Goal: Check status: Check status

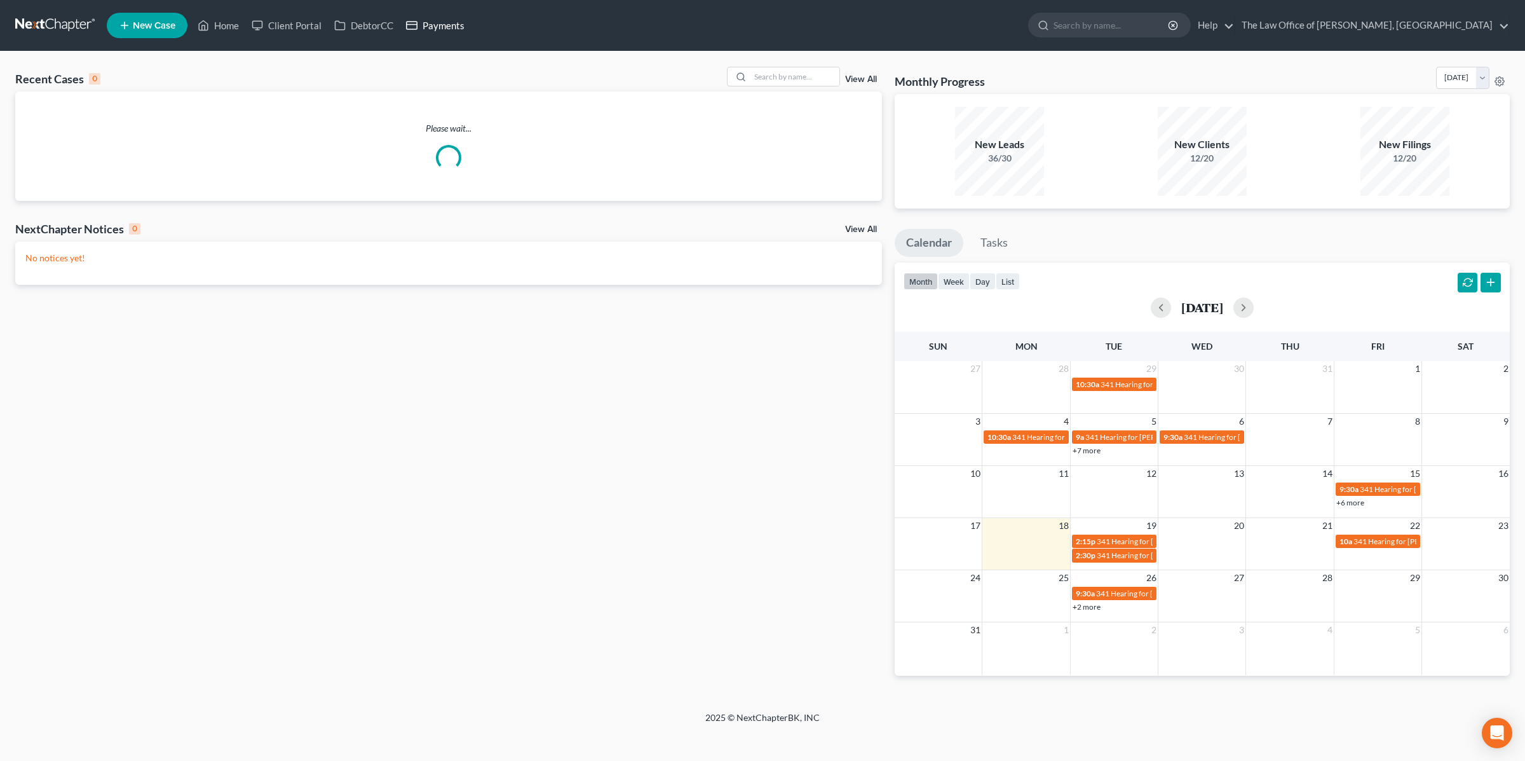
click at [440, 22] on link "Payments" at bounding box center [435, 25] width 71 height 23
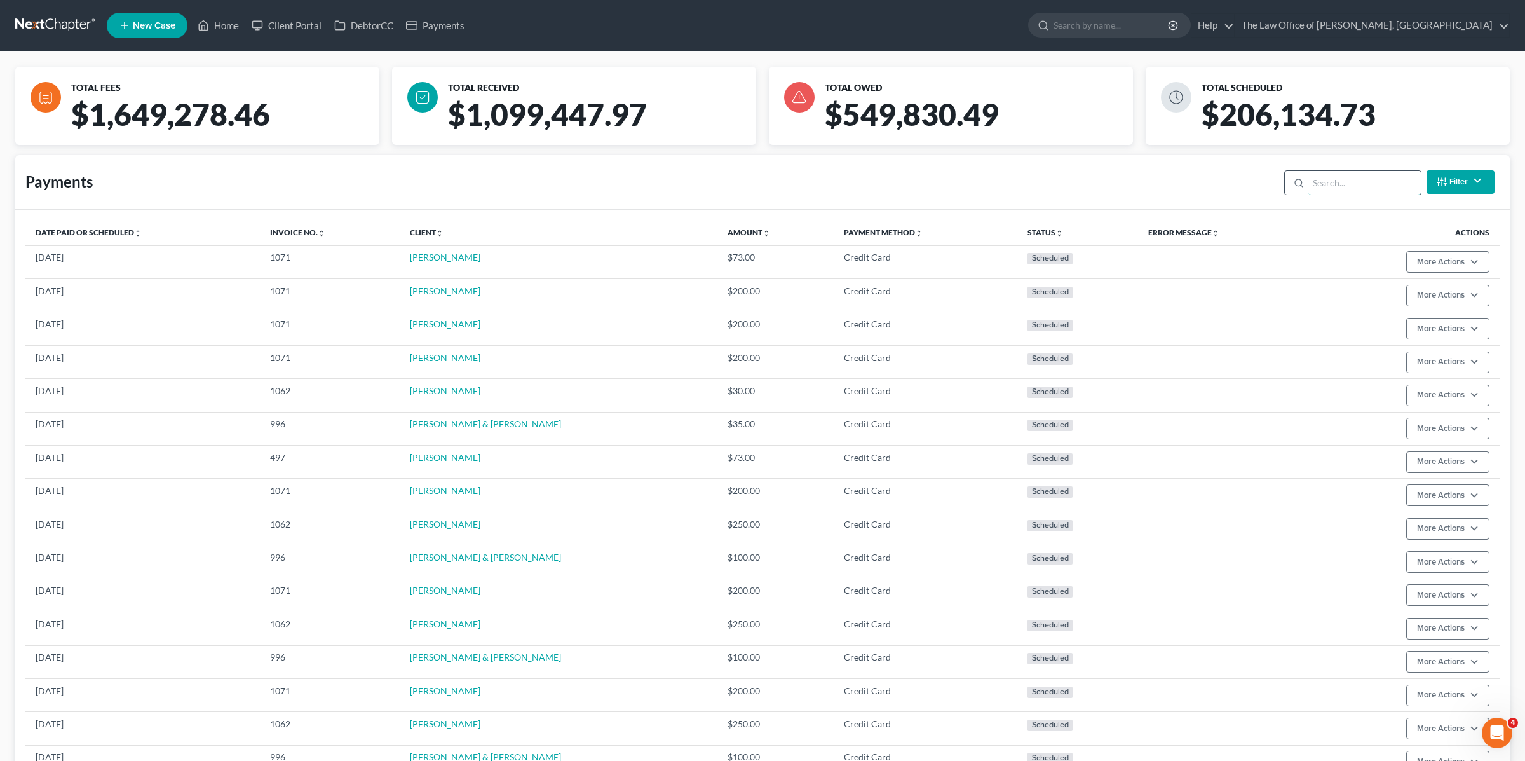
click at [1356, 187] on input "search" at bounding box center [1365, 183] width 112 height 24
click at [1462, 183] on button "Filter" at bounding box center [1461, 182] width 68 height 24
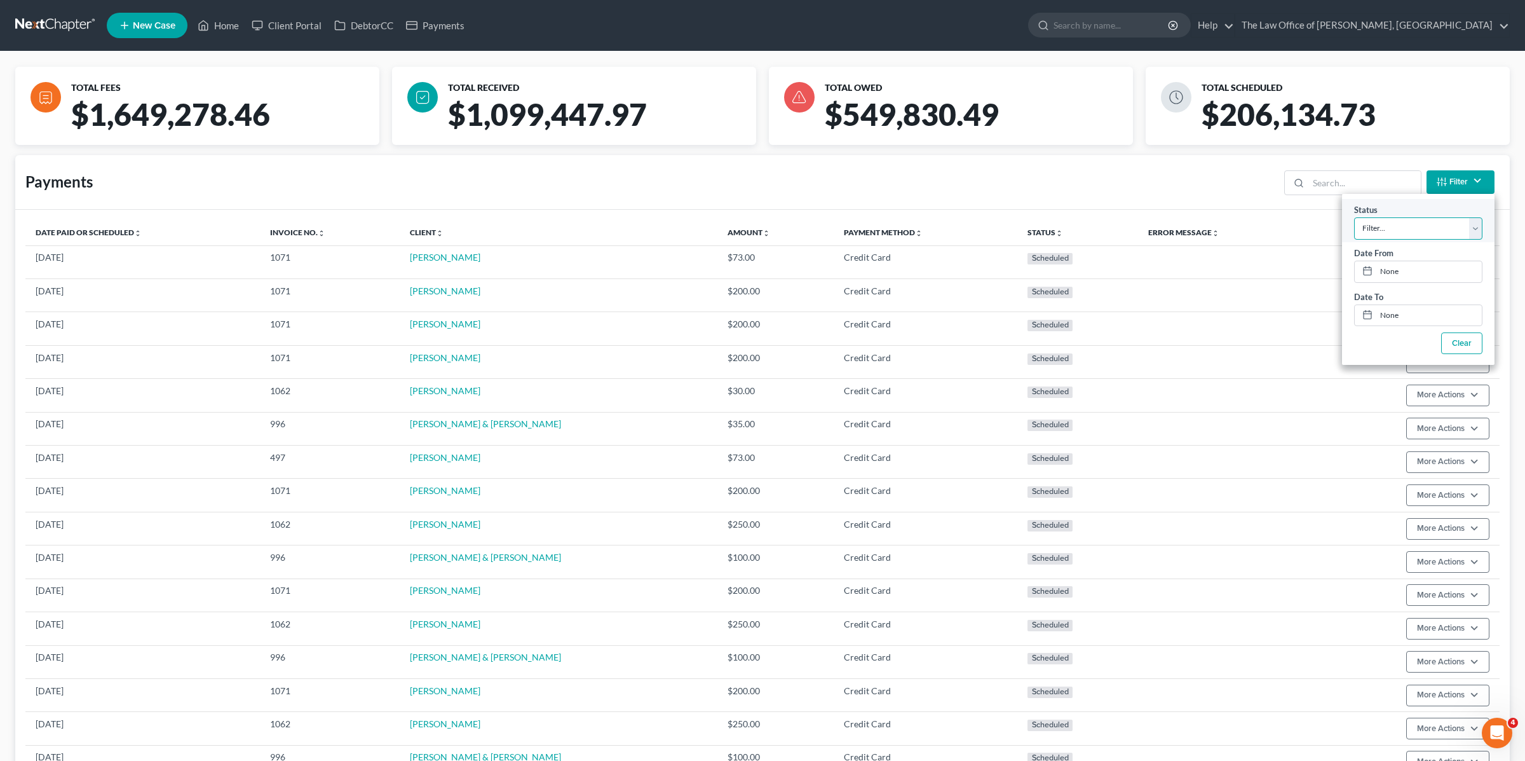
click at [1417, 228] on select "Filter... Scheduled Paid Pending Declined Refunded Canceled" at bounding box center [1418, 228] width 128 height 22
select select "2"
click at [1354, 217] on select "Filter... Scheduled Paid Pending Declined Refunded Canceled" at bounding box center [1418, 228] width 128 height 22
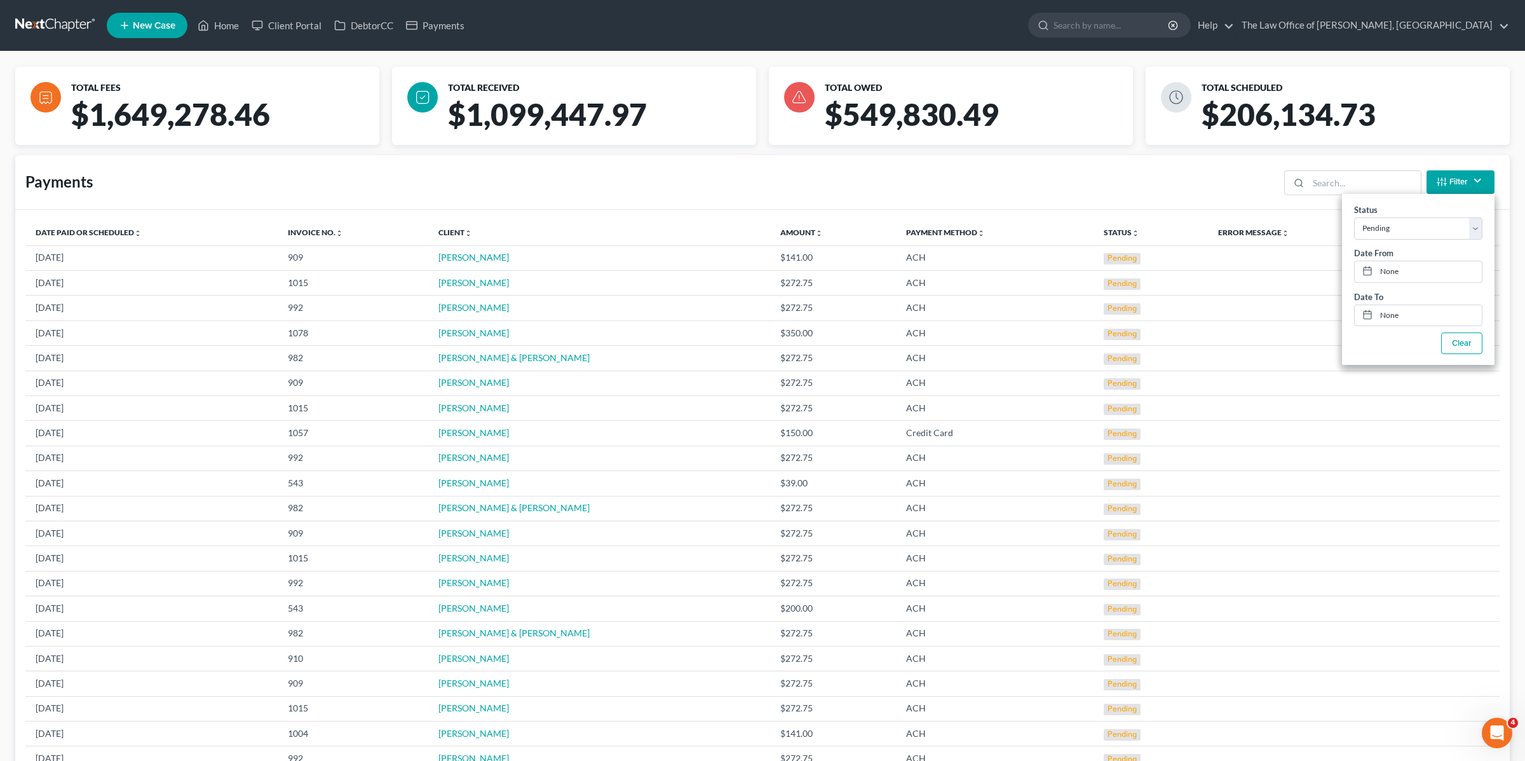
click at [983, 192] on div "Payments Filter Status Filter... Scheduled Paid Pending Declined Refunded Cance…" at bounding box center [762, 182] width 1495 height 55
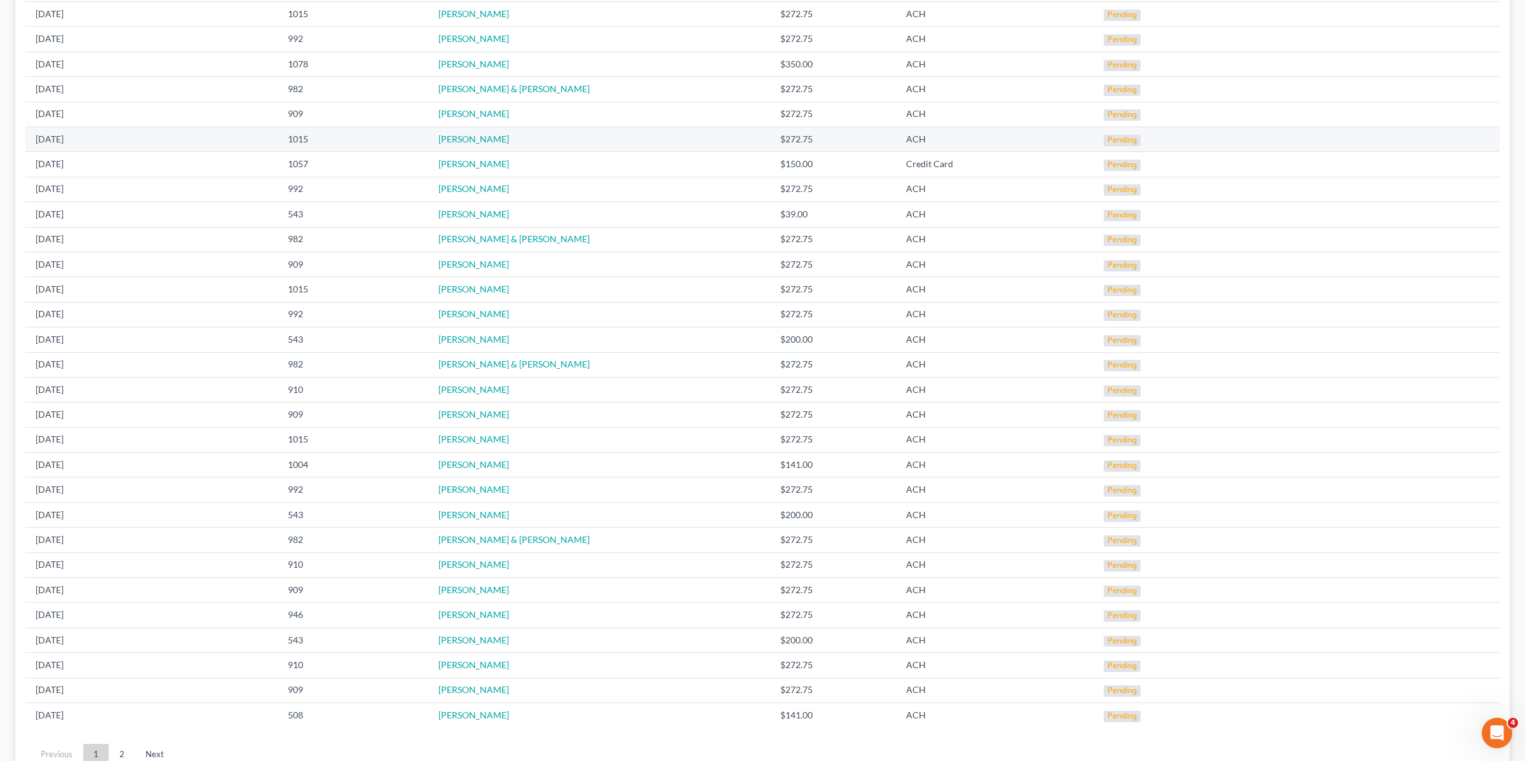
scroll to position [332, 0]
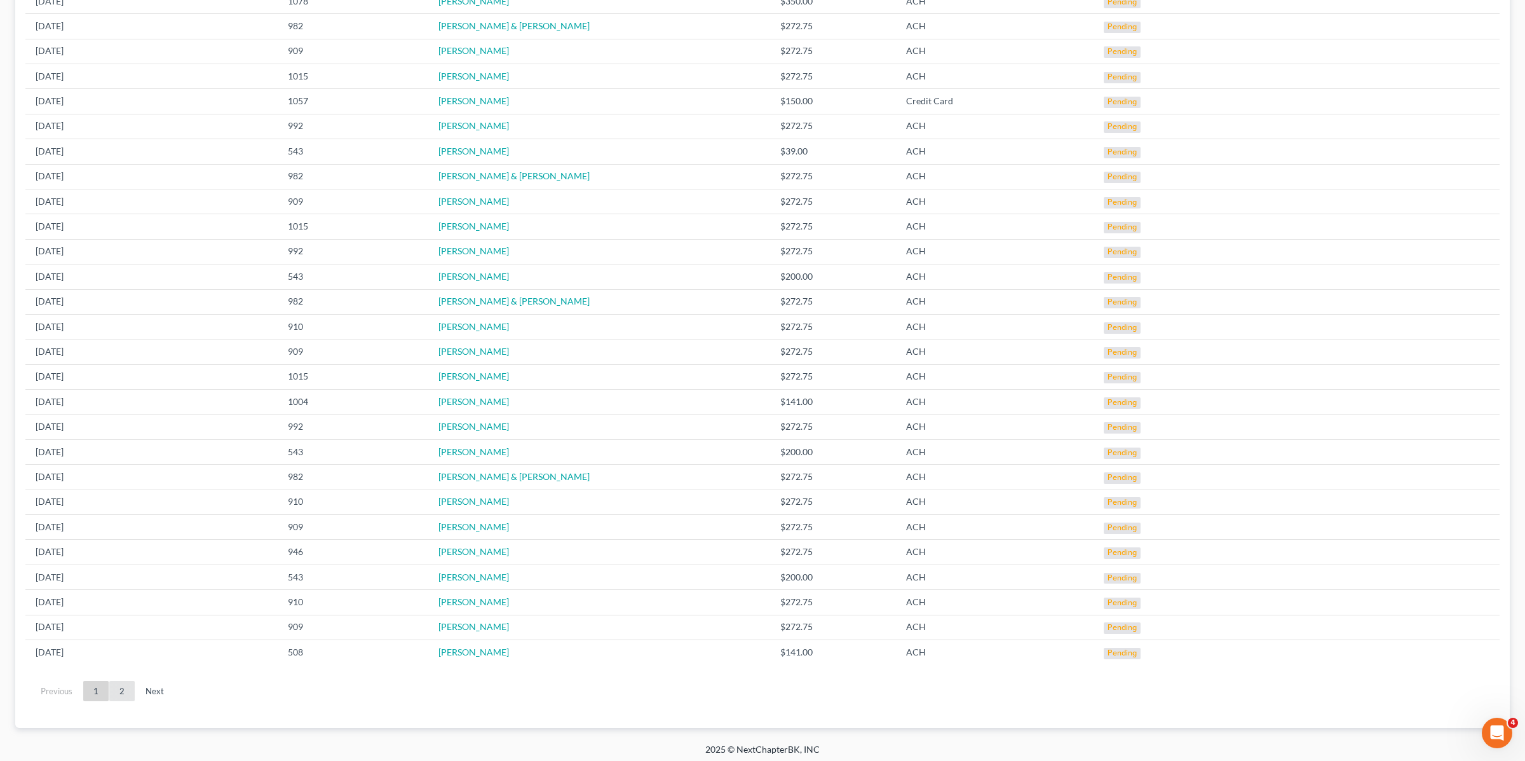
click at [122, 691] on link "2" at bounding box center [121, 691] width 25 height 20
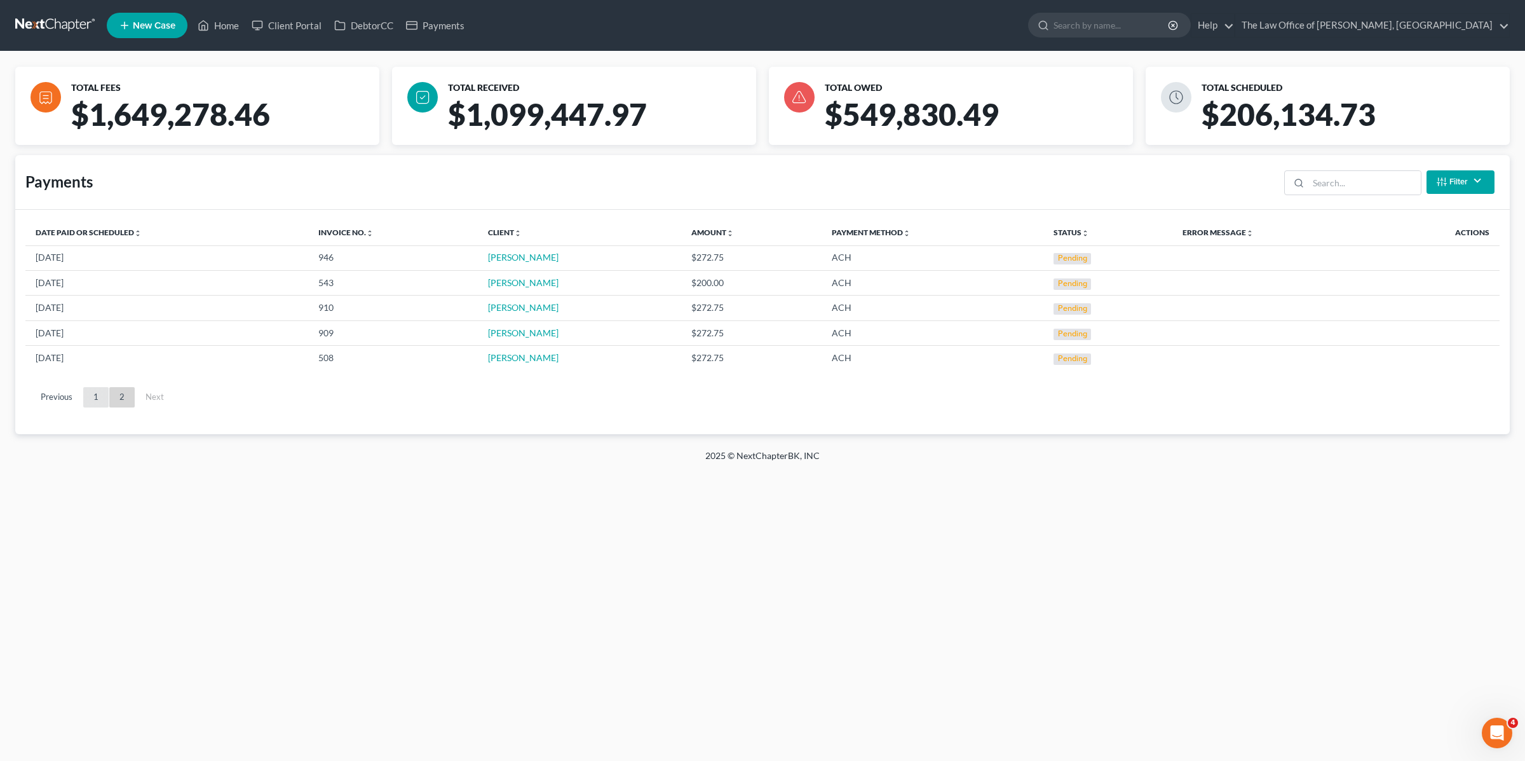
click at [96, 401] on link "1" at bounding box center [95, 397] width 25 height 20
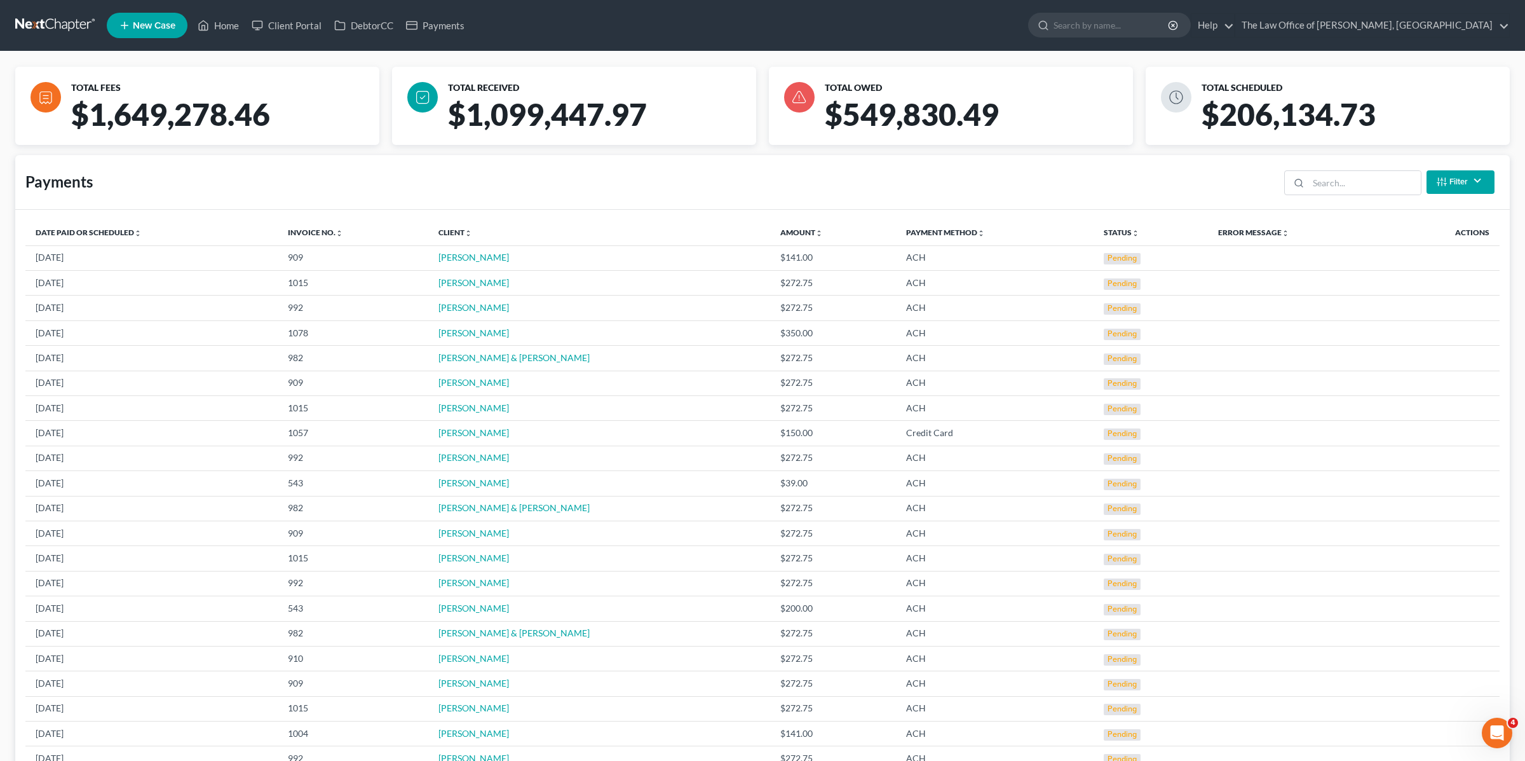
click at [1446, 184] on icon "button" at bounding box center [1442, 182] width 10 height 10
click at [1126, 179] on div "Payments Filter Status Filter... Scheduled Paid Pending Declined Refunded Cance…" at bounding box center [762, 182] width 1495 height 55
drag, startPoint x: 507, startPoint y: 256, endPoint x: 433, endPoint y: 255, distance: 74.4
click at [433, 255] on tr "[DATE] 909 [PERSON_NAME] $141.00 ACH Pending" at bounding box center [762, 257] width 1474 height 25
copy tr "[PERSON_NAME]"
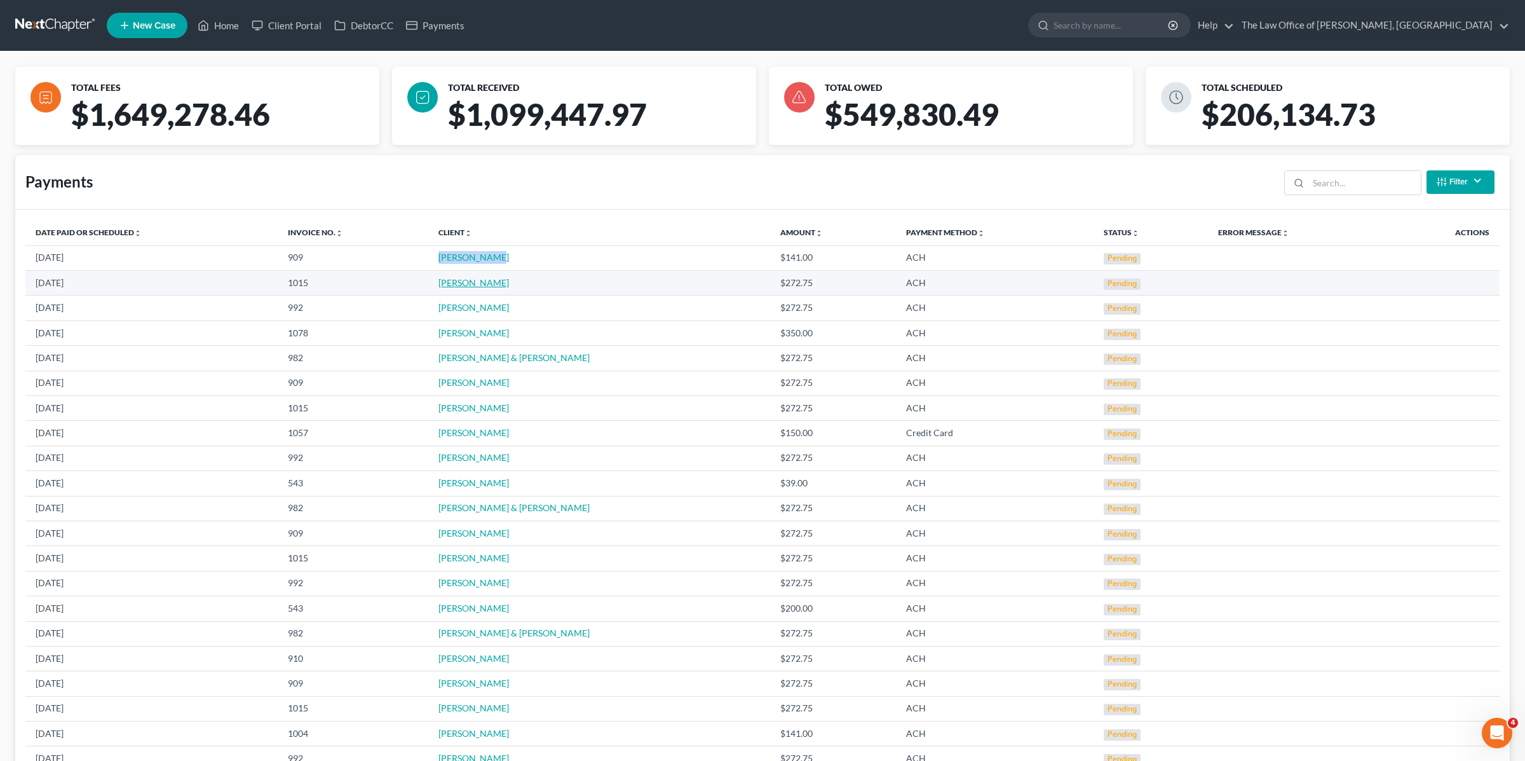
drag, startPoint x: 459, startPoint y: 278, endPoint x: 443, endPoint y: 280, distance: 16.0
click at [443, 280] on td "[PERSON_NAME]" at bounding box center [599, 283] width 342 height 25
copy link "[PERSON_NAME]"
